Goal: Entertainment & Leisure: Consume media (video, audio)

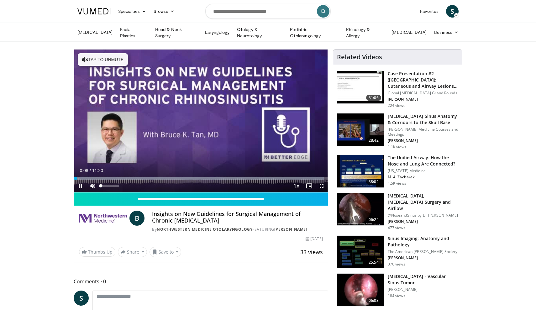
click at [93, 184] on span "Video Player" at bounding box center [93, 186] width 13 height 13
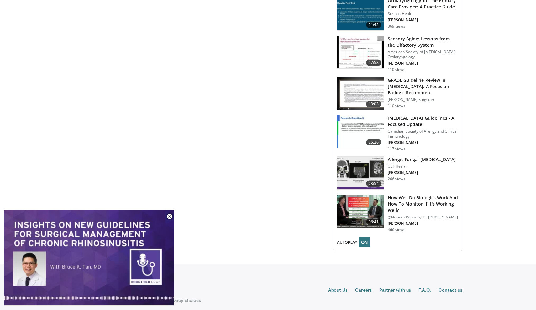
scroll to position [637, 0]
click at [365, 204] on img at bounding box center [360, 212] width 46 height 33
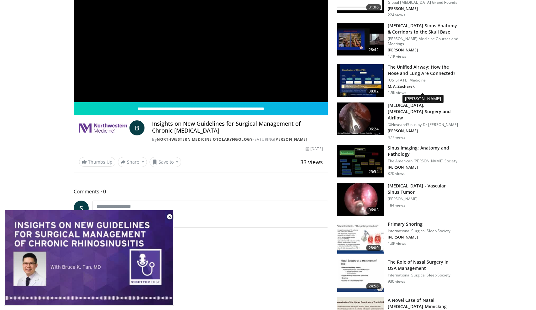
scroll to position [91, 0]
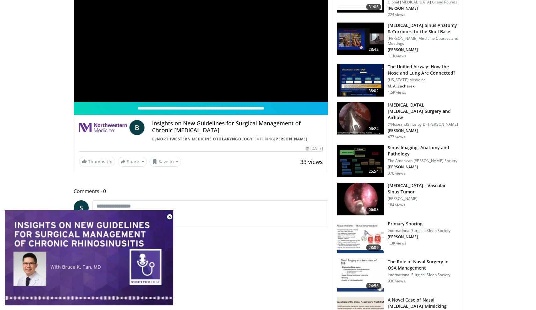
click at [356, 128] on img at bounding box center [360, 118] width 46 height 33
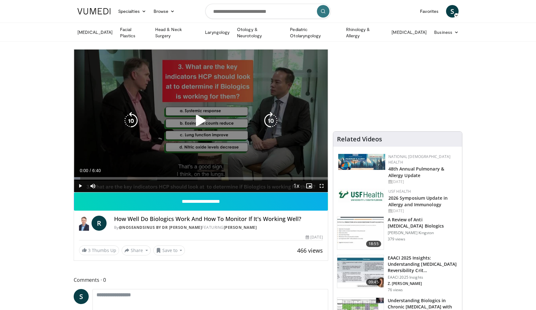
click at [197, 120] on icon "Video Player" at bounding box center [201, 121] width 18 height 18
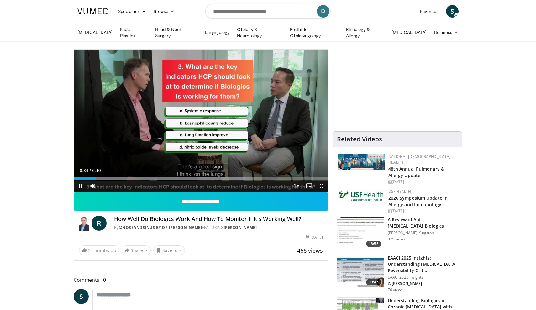
click at [321, 184] on span "Video Player" at bounding box center [321, 186] width 13 height 13
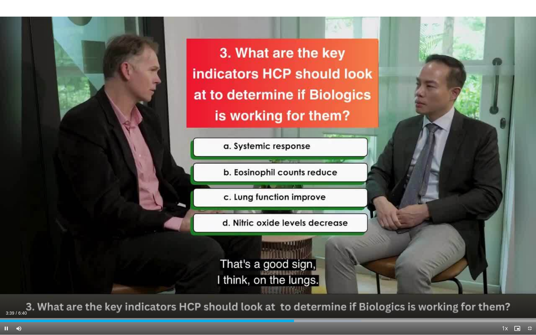
click at [527, 310] on span "Video Player" at bounding box center [530, 328] width 13 height 13
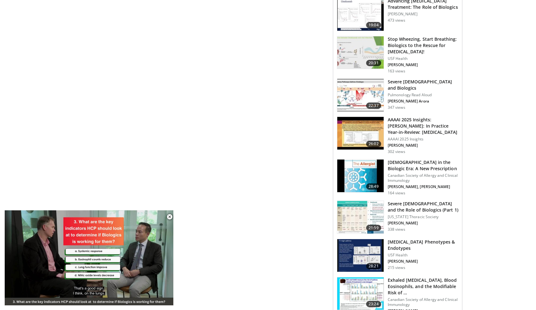
scroll to position [418, 0]
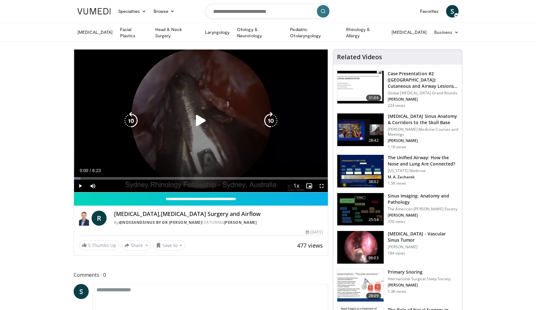
click at [199, 123] on icon "Video Player" at bounding box center [201, 121] width 18 height 18
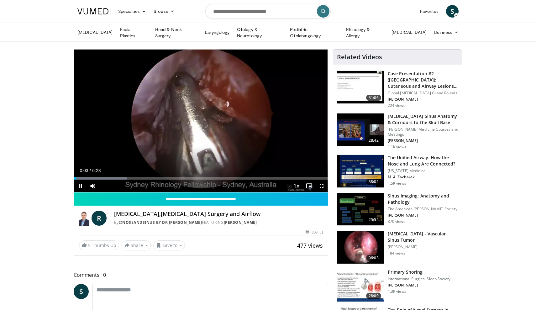
click at [322, 184] on span "Video Player" at bounding box center [321, 186] width 13 height 13
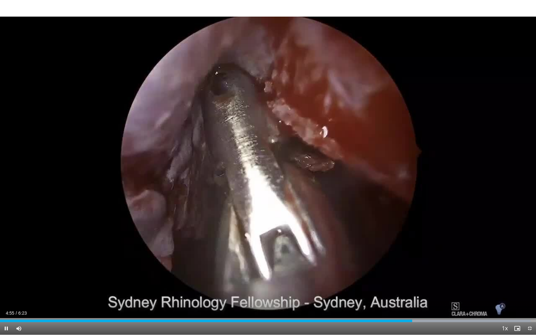
click at [531, 310] on video-js "**********" at bounding box center [268, 167] width 536 height 335
click at [530, 310] on span "Video Player" at bounding box center [530, 328] width 13 height 13
